Goal: Transaction & Acquisition: Purchase product/service

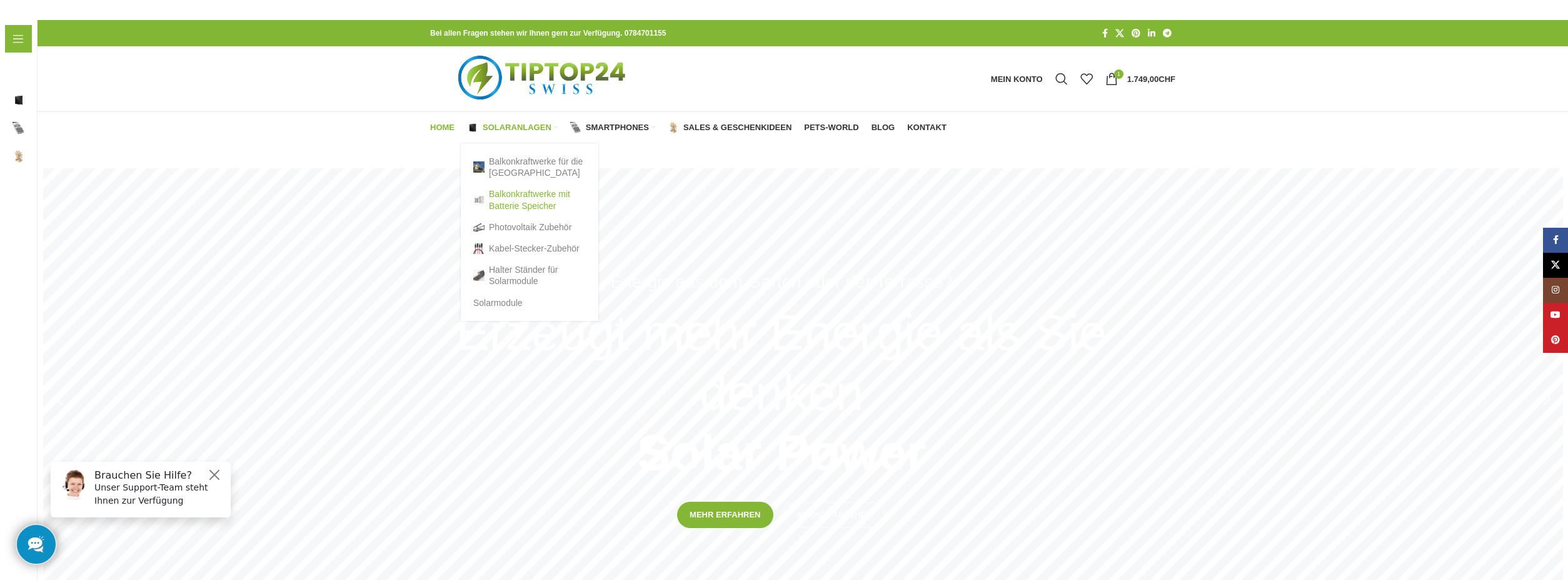
click at [521, 209] on link "Balkonkraftwerke mit Batterie Speicher" at bounding box center [529, 199] width 113 height 33
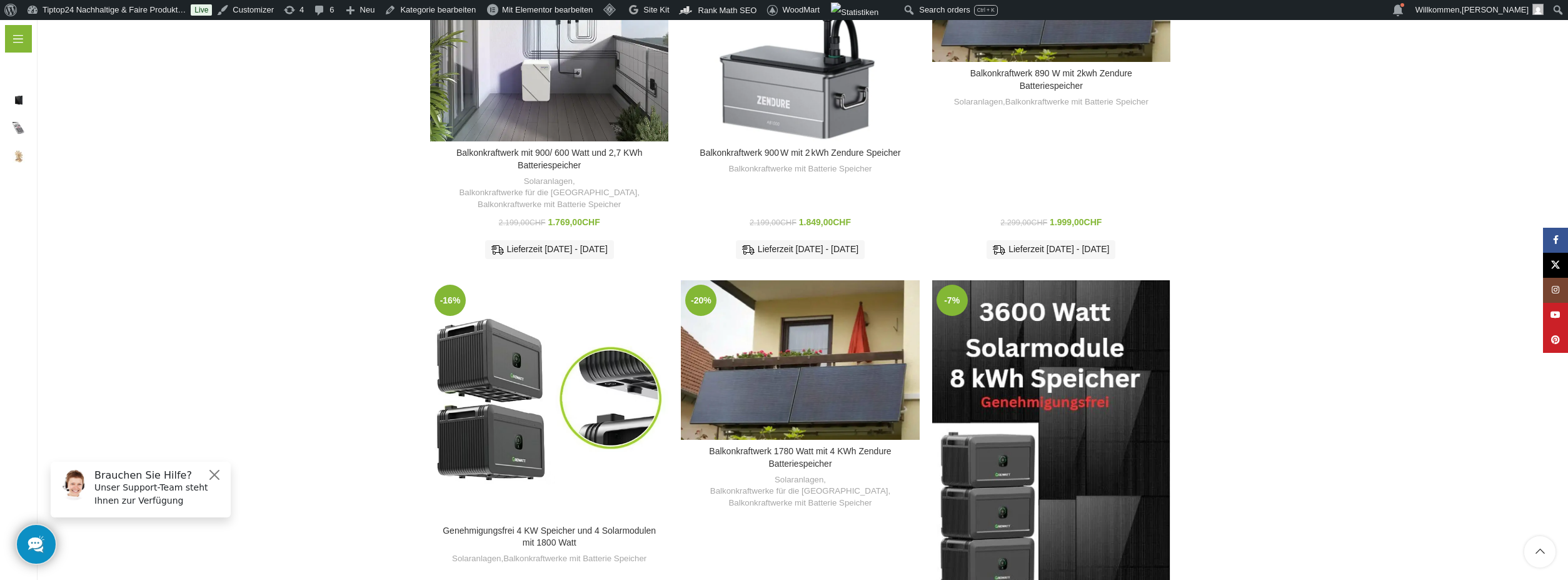
scroll to position [1001, 0]
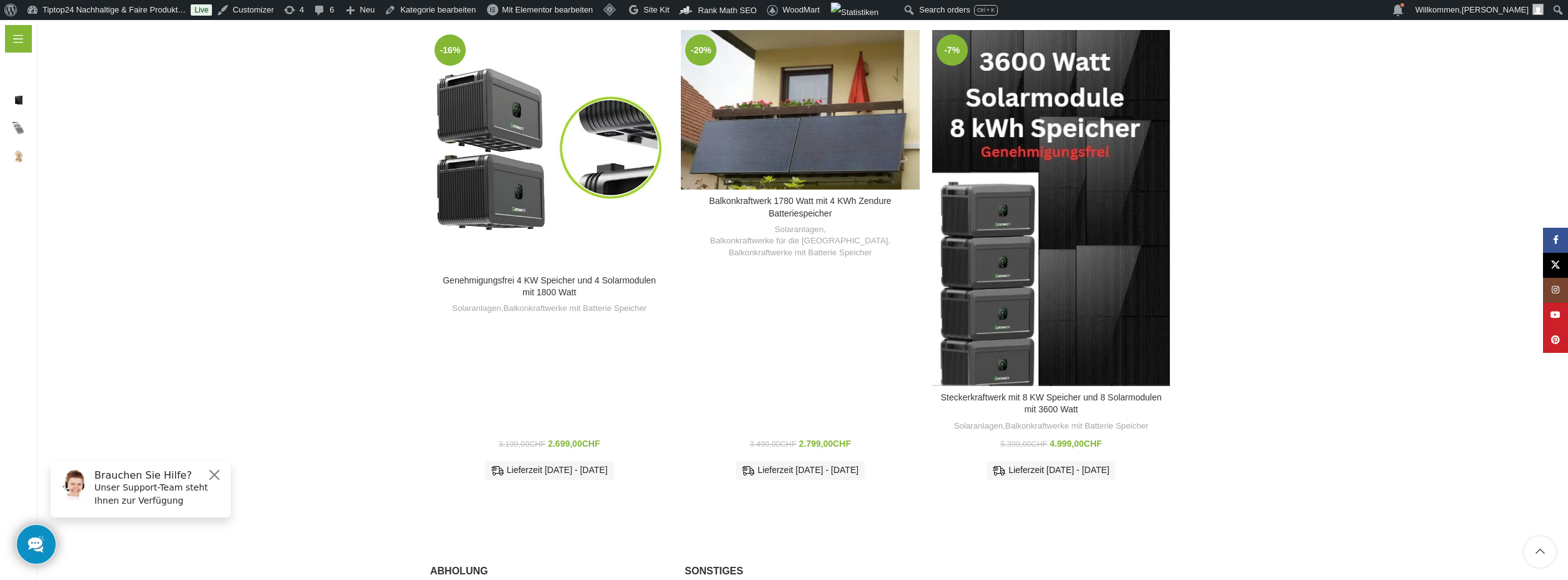
click at [1074, 392] on h3 "Steckerkraftwerk mit 8 KW Speicher und 8 Solarmodulen mit 3600 Watt" at bounding box center [1051, 404] width 226 height 24
click at [1037, 392] on link "Steckerkraftwerk mit 8 KW Speicher und 8 Solarmodulen mit 3600 Watt" at bounding box center [1051, 403] width 221 height 23
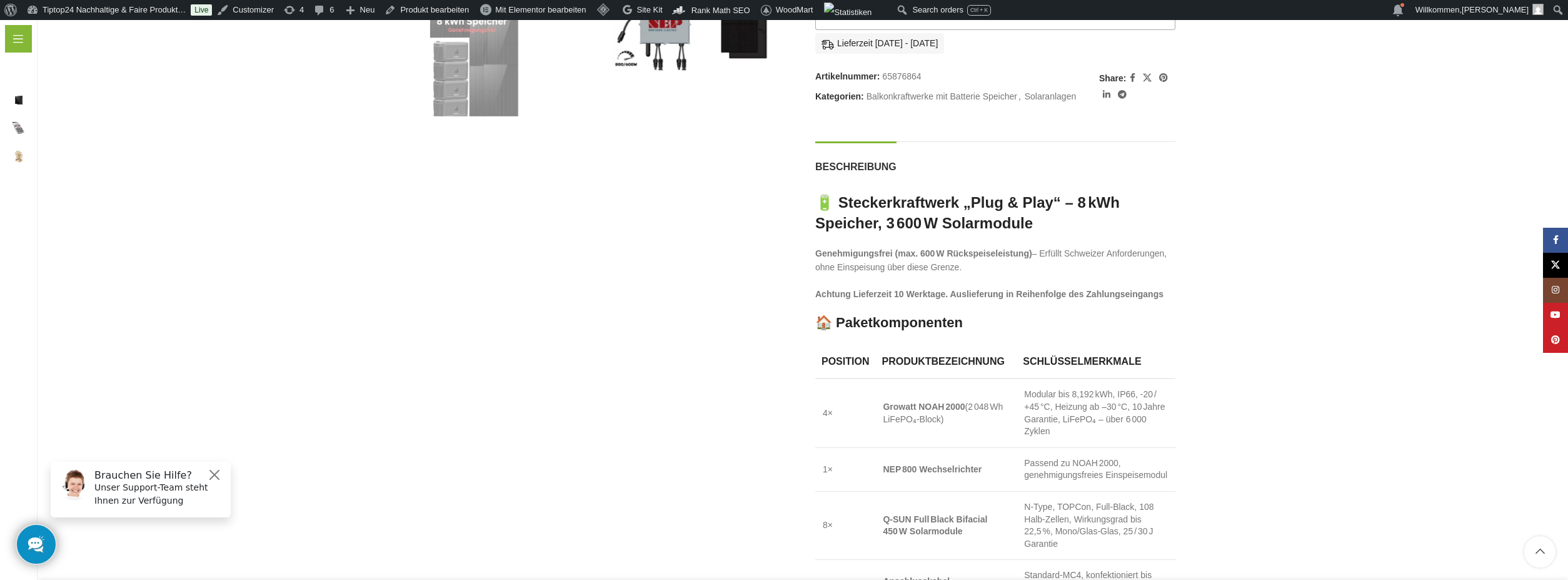
scroll to position [250, 0]
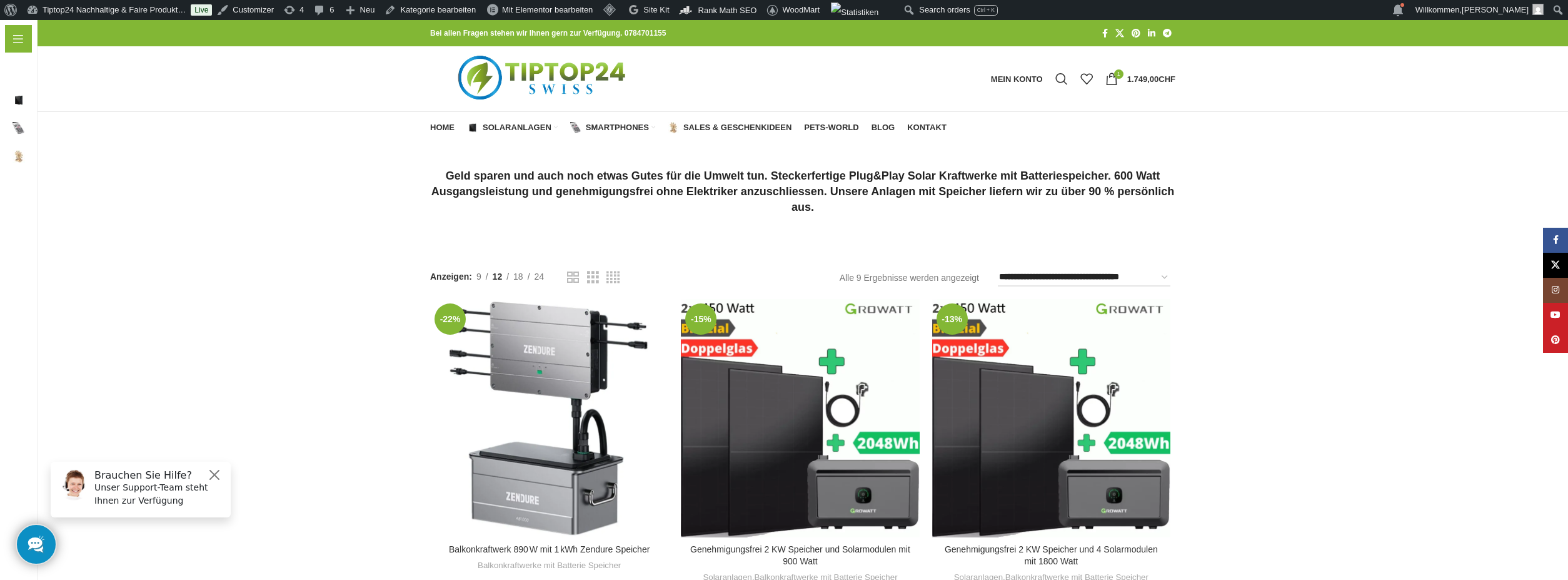
click at [570, 77] on img "Logo der Website" at bounding box center [543, 79] width 227 height 65
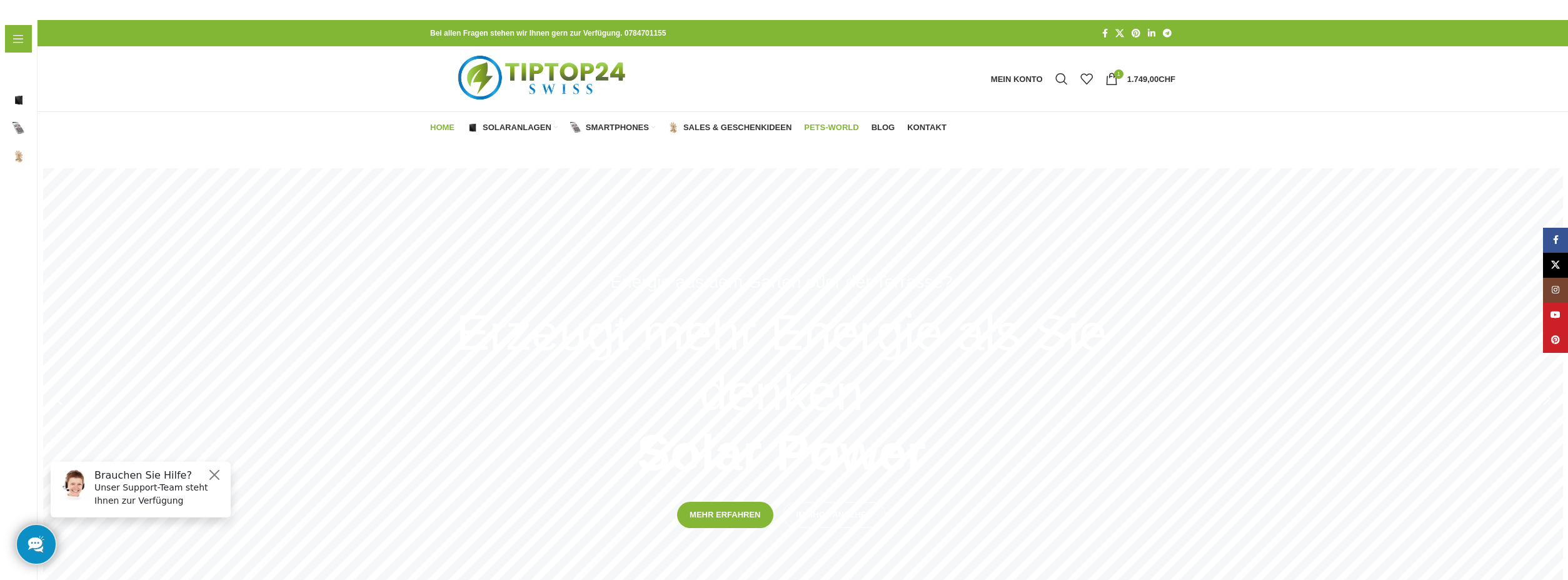
click at [841, 126] on span "Pets-World" at bounding box center [831, 128] width 55 height 10
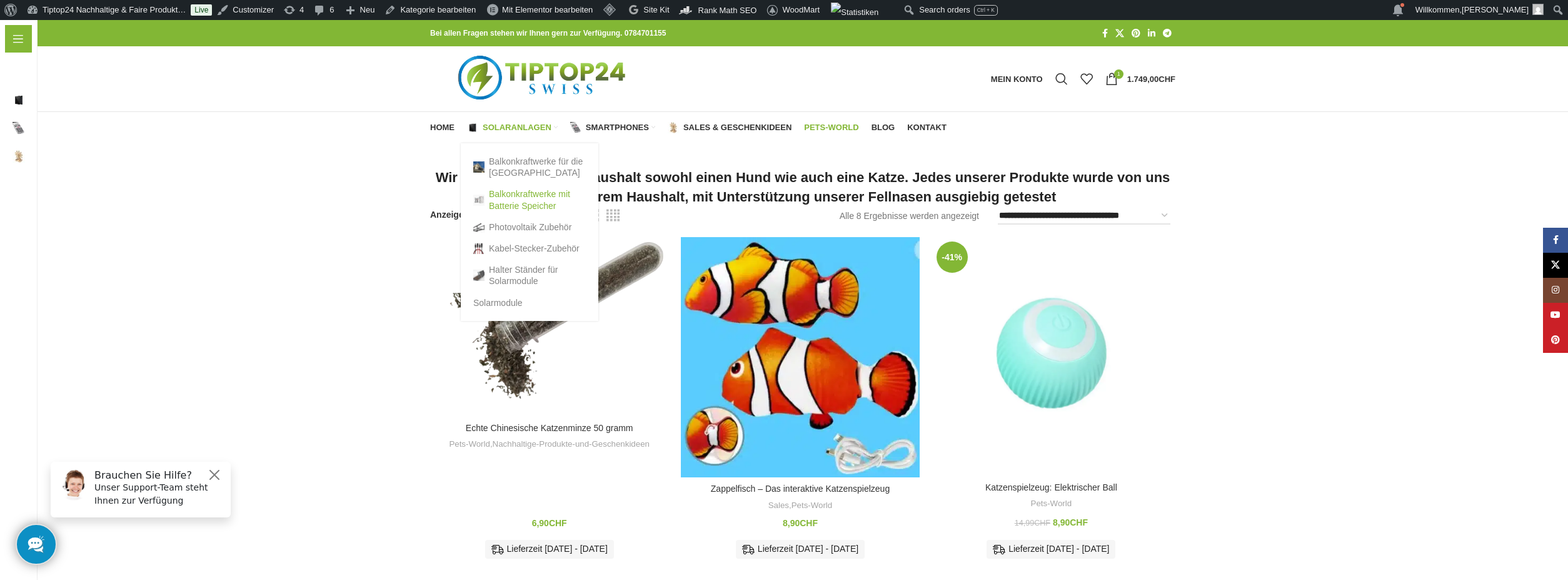
click at [511, 206] on link "Balkonkraftwerke mit Batterie Speicher" at bounding box center [529, 199] width 113 height 33
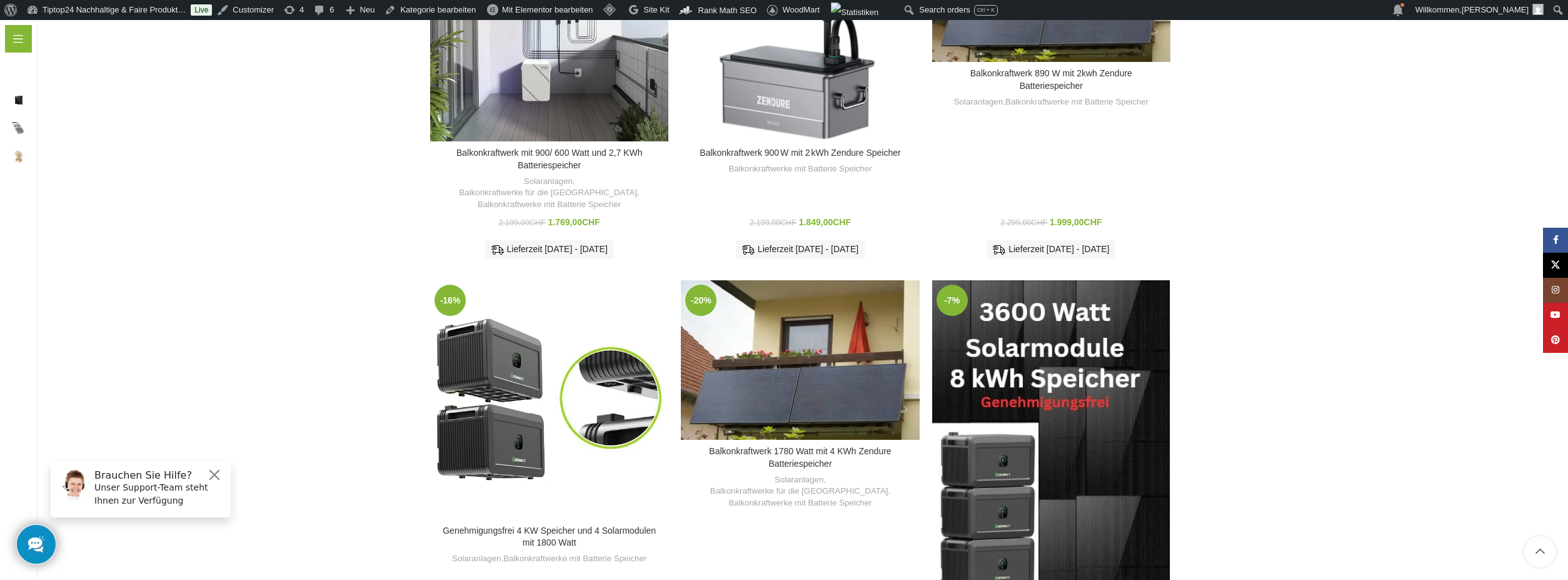
scroll to position [1001, 0]
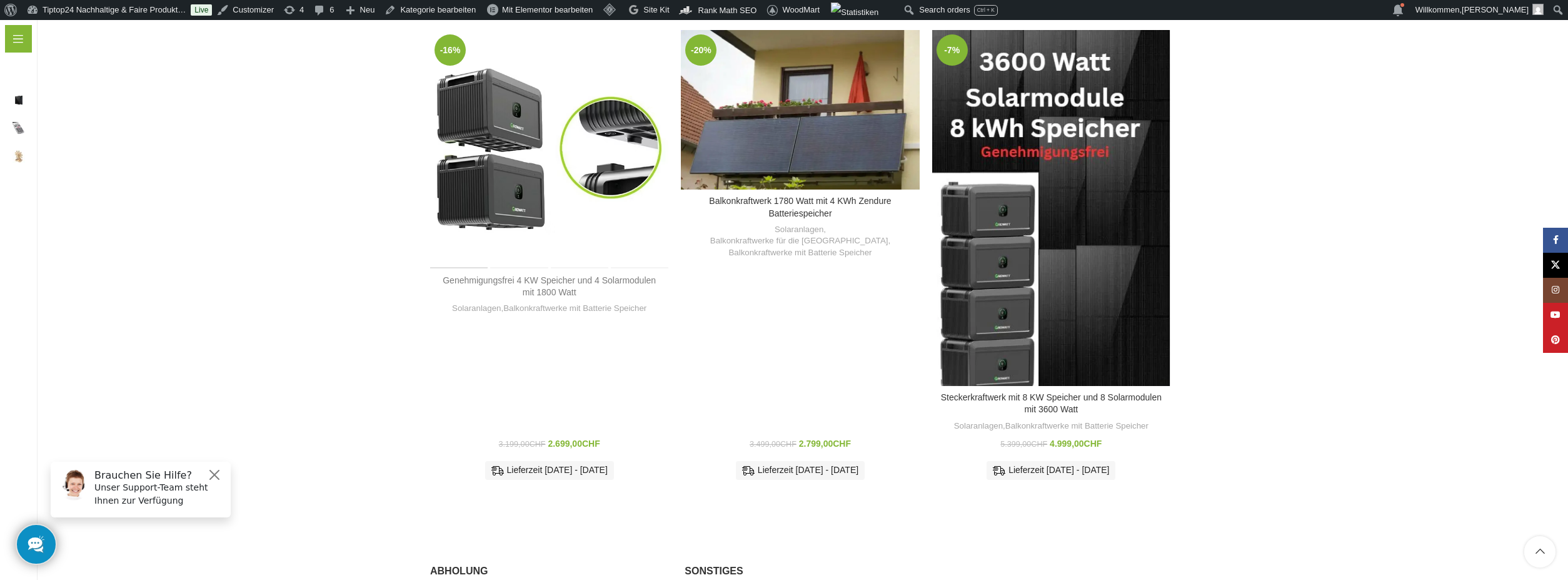
click at [551, 275] on link "Genehmigungsfrei 4 KW Speicher und 4 Solarmodulen mit 1800 Watt" at bounding box center [549, 287] width 213 height 23
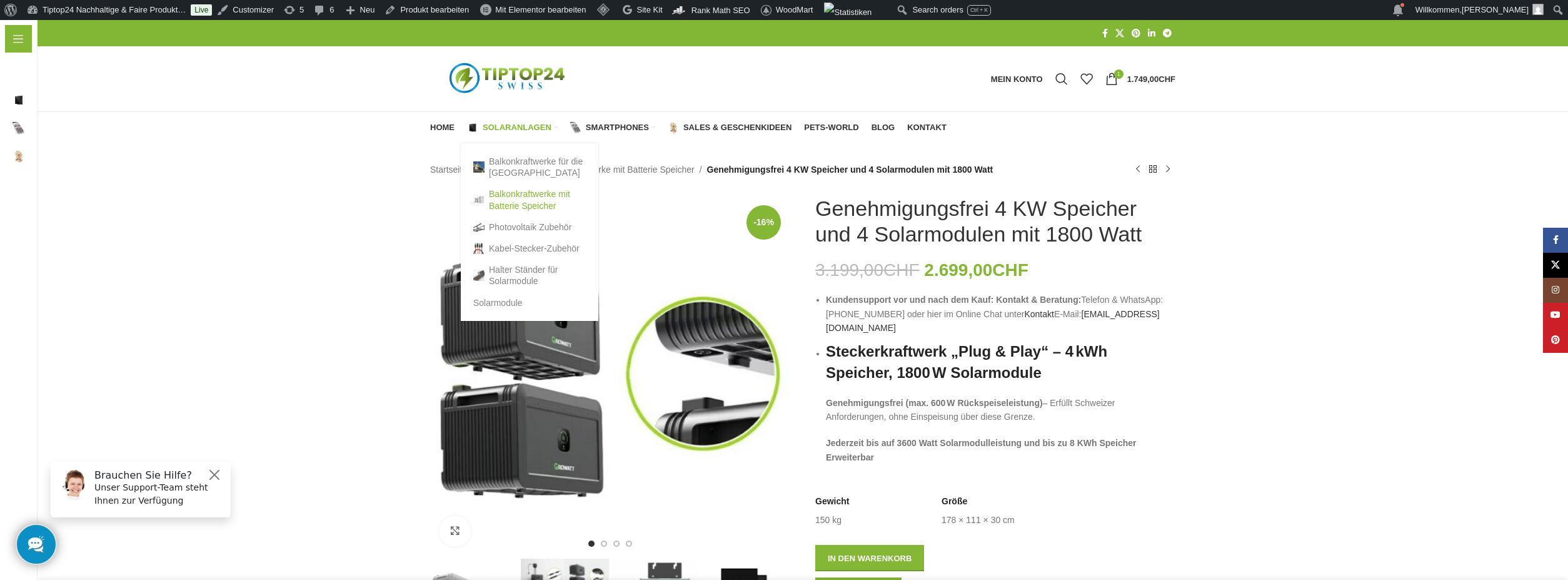
click at [509, 207] on link "Balkonkraftwerke mit Batterie Speicher" at bounding box center [529, 199] width 113 height 33
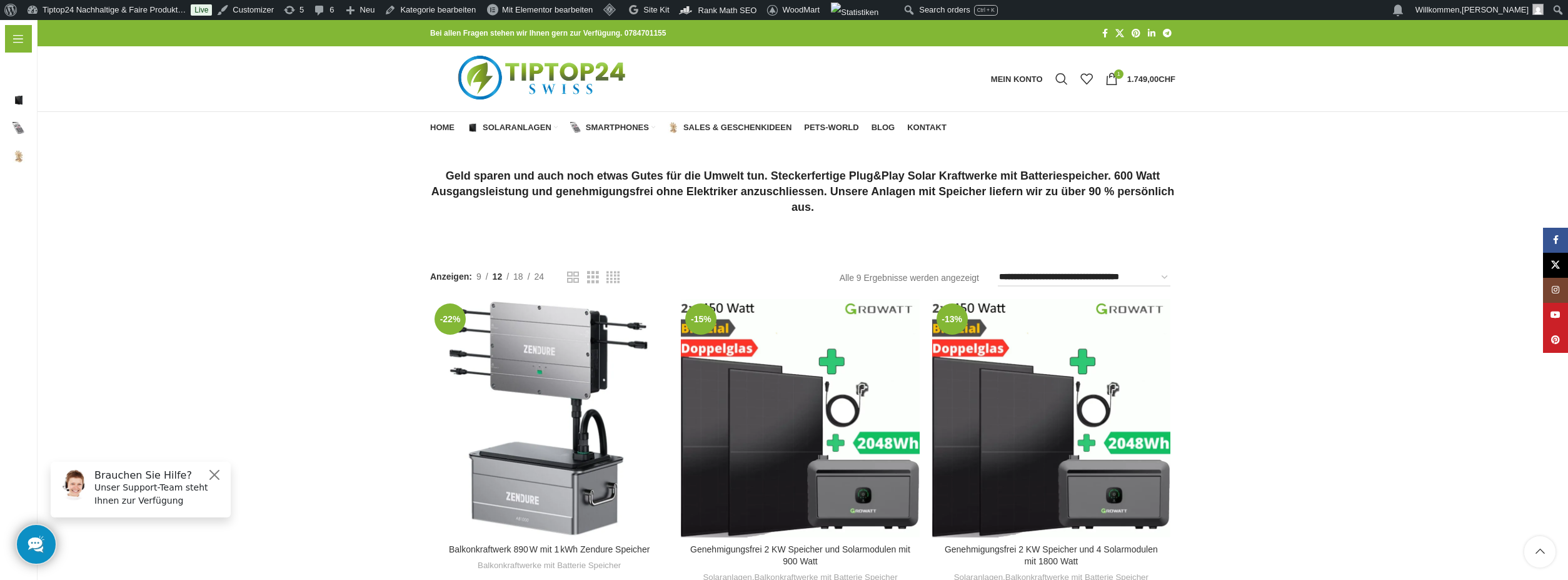
scroll to position [250, 0]
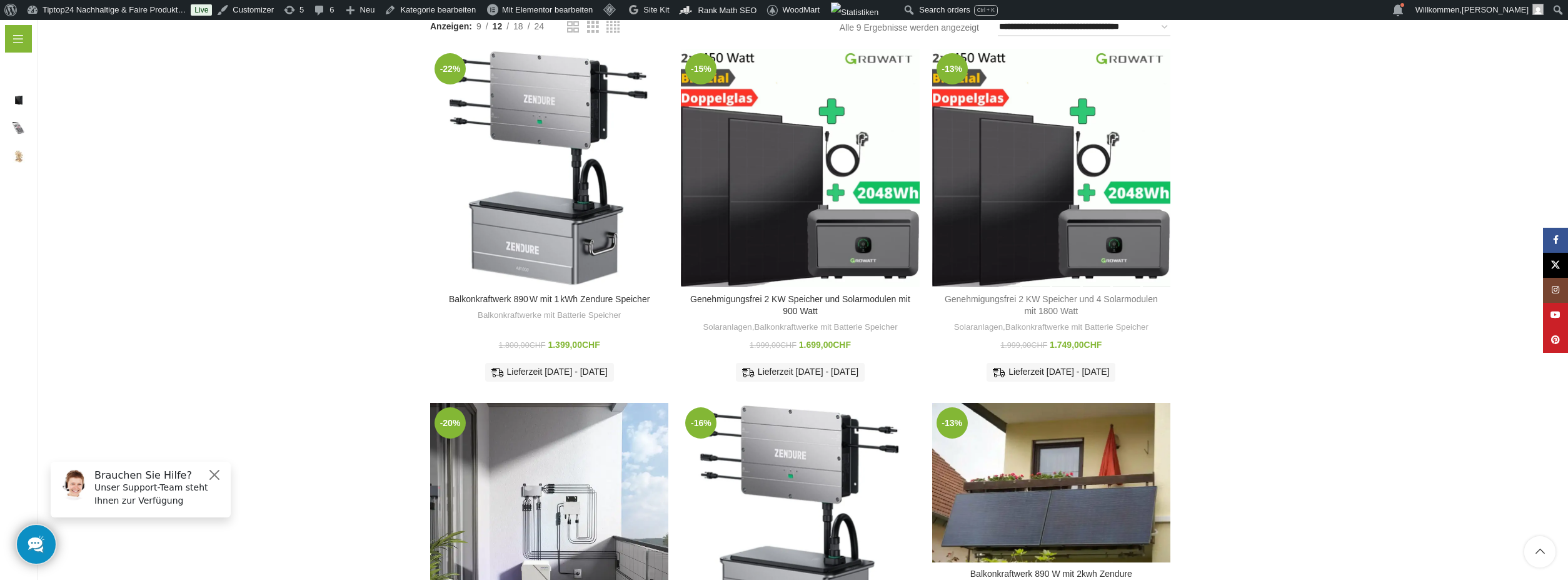
click at [1048, 312] on link "Genehmigungsfrei 2 KW Speicher und 4 Solarmodulen mit 1800 Watt" at bounding box center [1051, 305] width 213 height 23
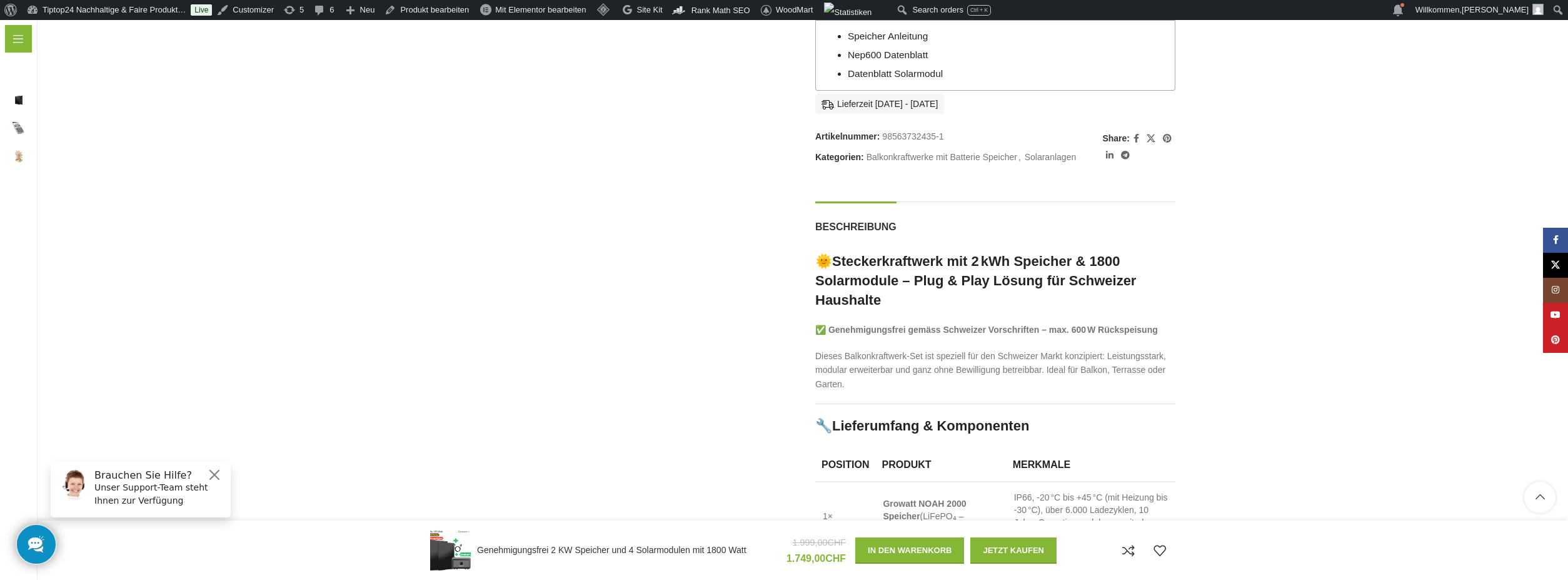
scroll to position [1001, 0]
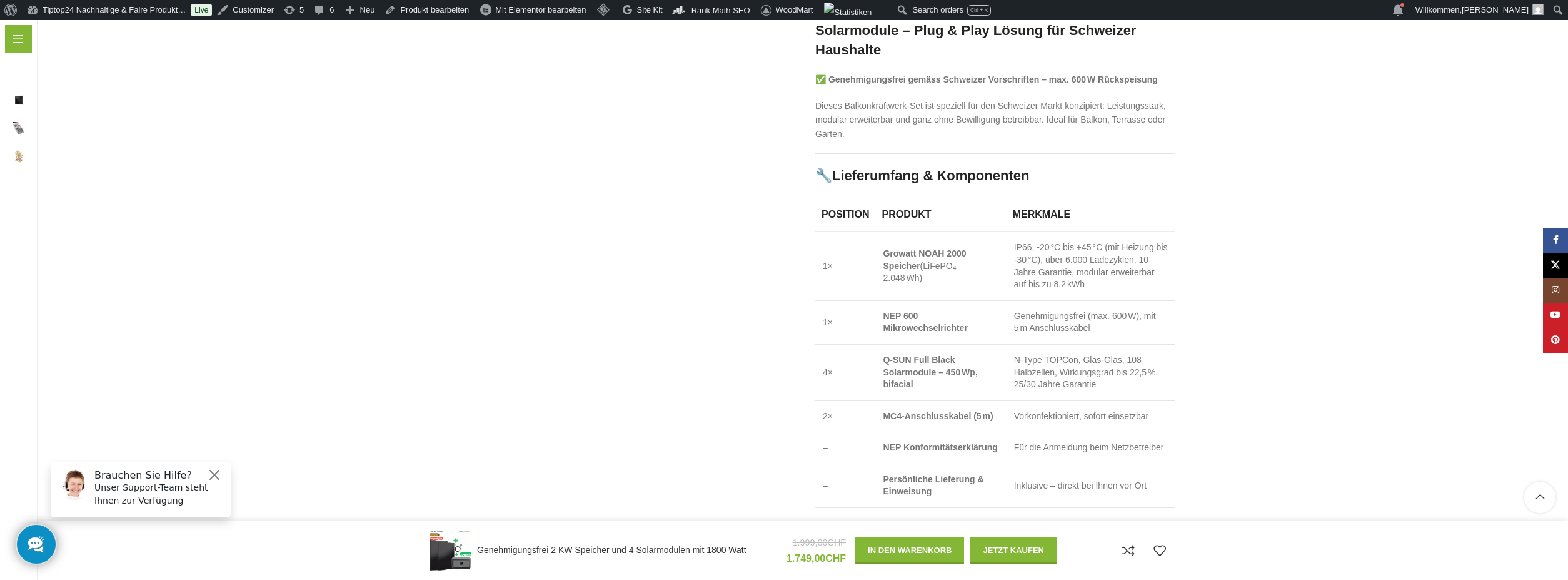
click at [1316, 500] on div "Startseite Solaranlagen Balkonkraftwerke mit Batterie Speicher Genehmigungsfrei…" at bounding box center [802, 502] width 1530 height 2720
drag, startPoint x: 367, startPoint y: 393, endPoint x: 365, endPoint y: 403, distance: 10.2
click at [365, 403] on div "Startseite Solaranlagen Balkonkraftwerke mit Batterie Speicher Genehmigungsfrei…" at bounding box center [802, 502] width 1530 height 2720
